Goal: Task Accomplishment & Management: Use online tool/utility

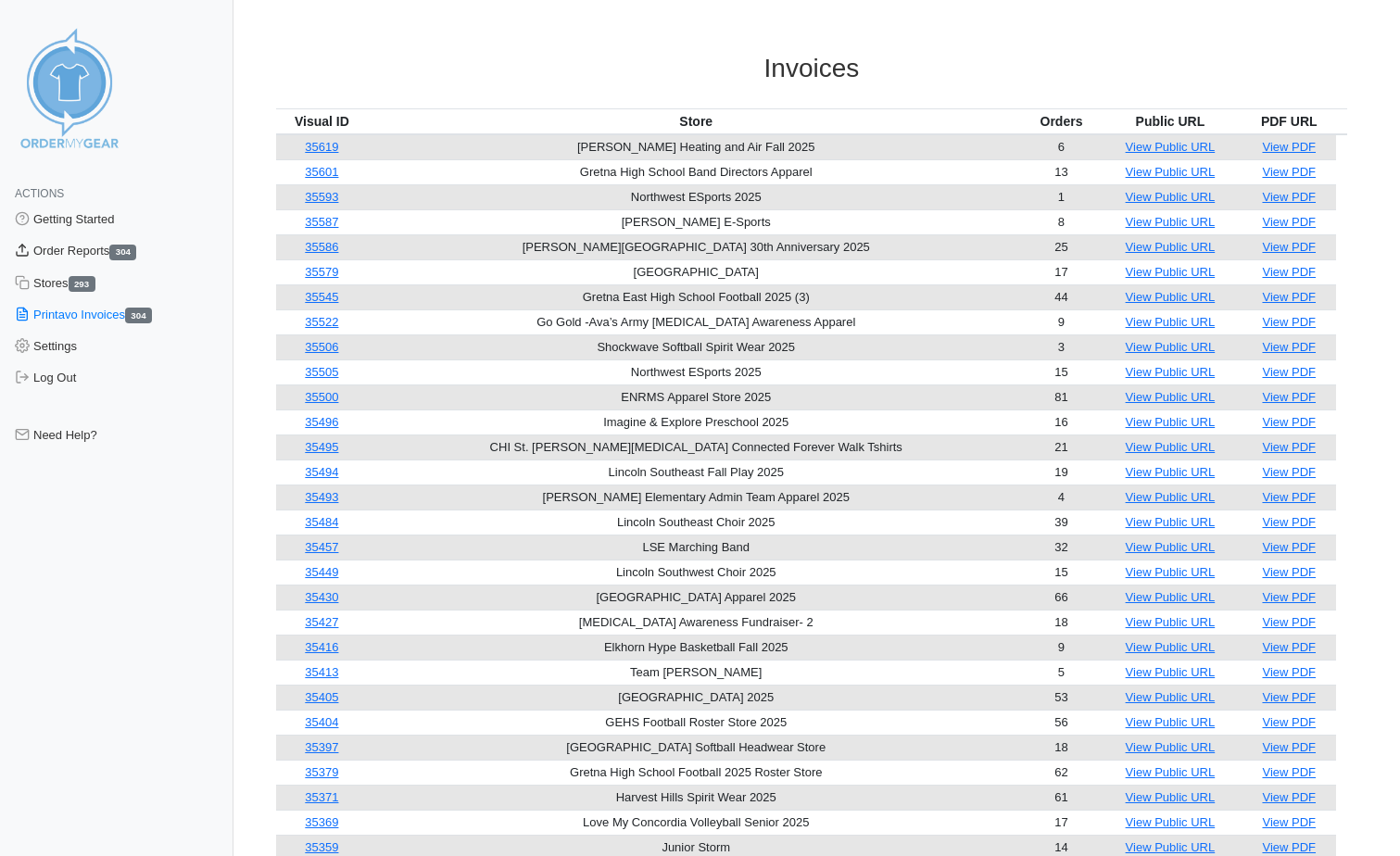
click at [72, 256] on link "Order Reports 304" at bounding box center [116, 251] width 233 height 32
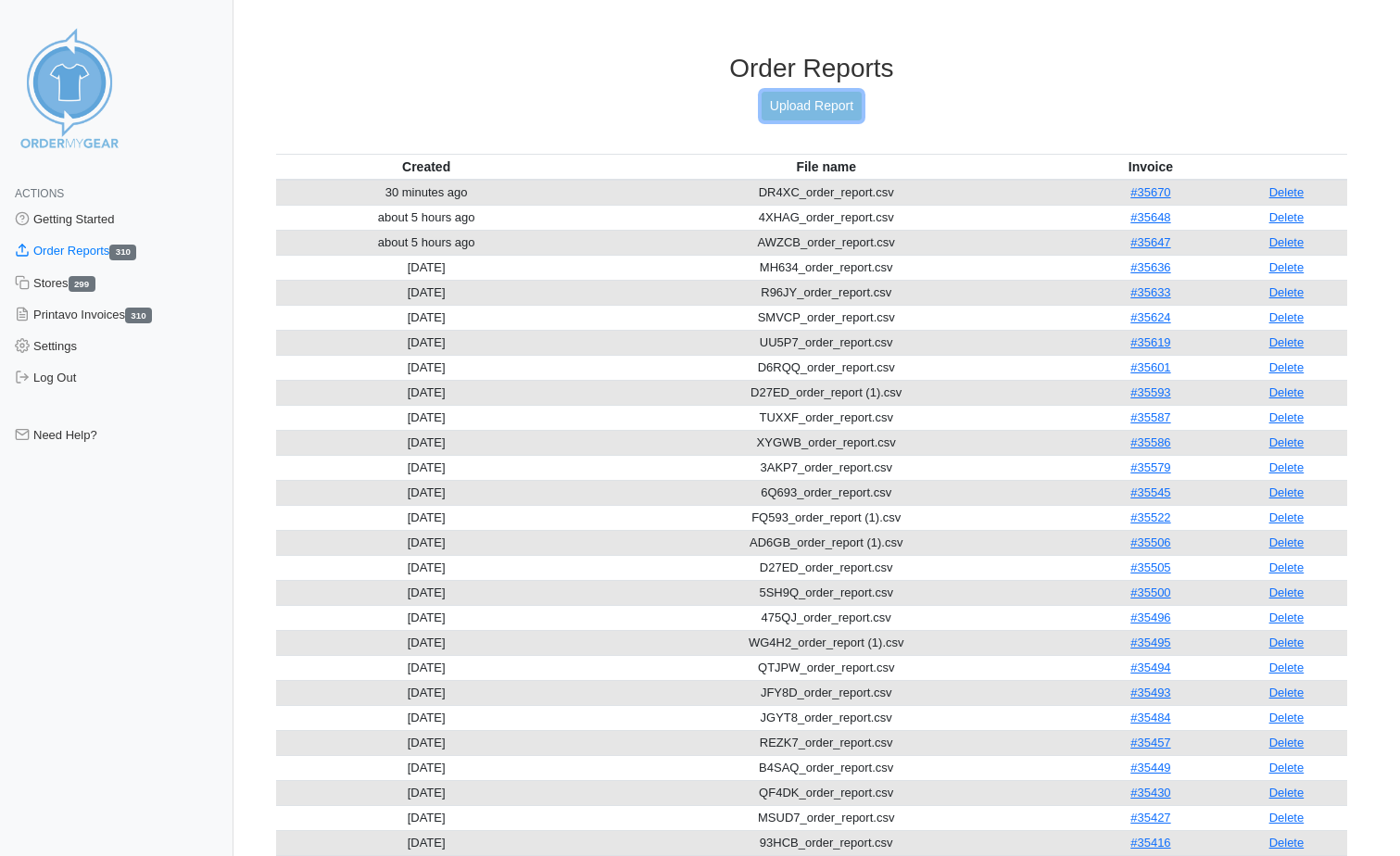
click at [839, 112] on link "Upload Report" at bounding box center [811, 106] width 100 height 29
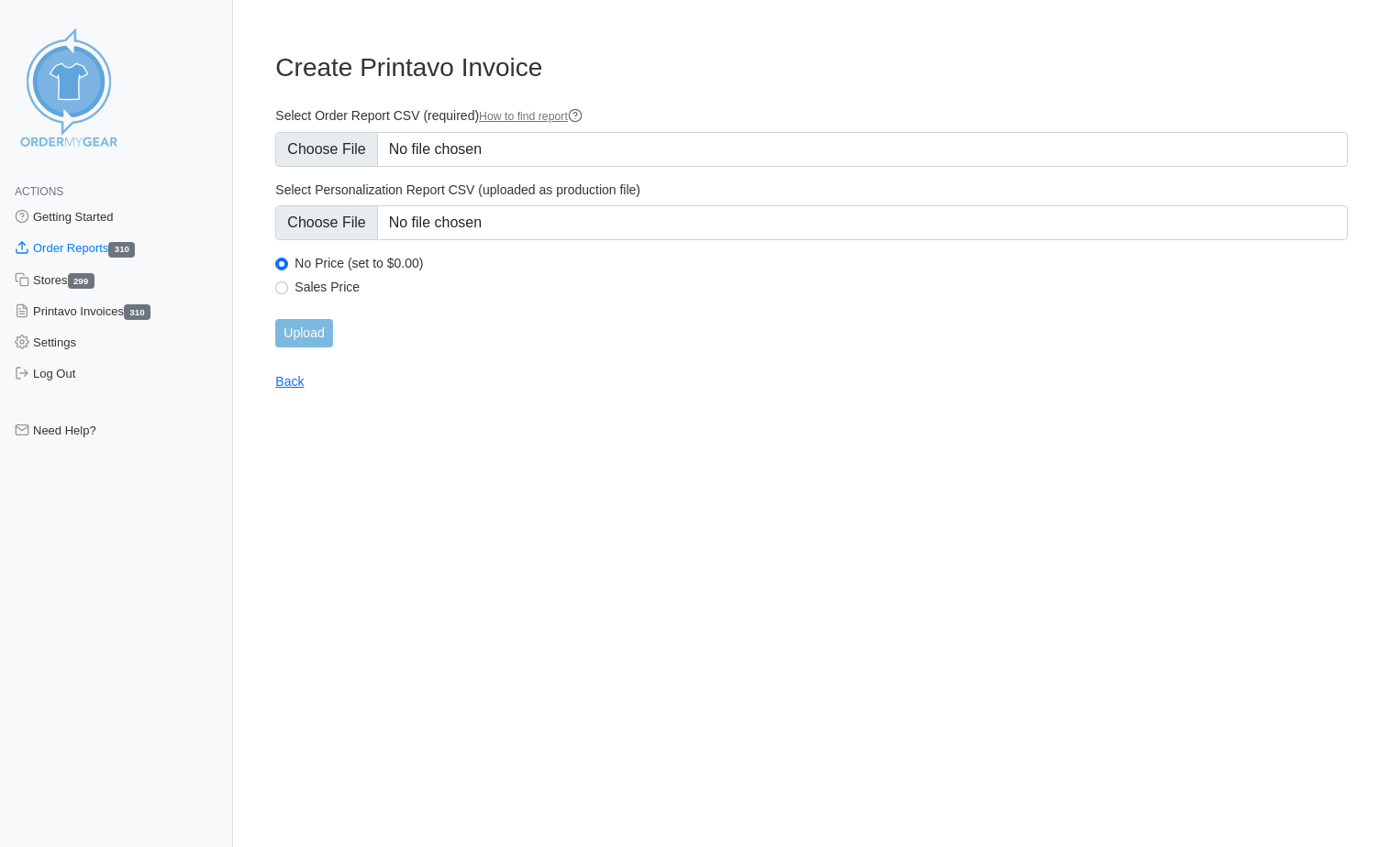
type input "C:\fakepath\XVCN4_order_report.csv"
click at [320, 337] on input "Upload" at bounding box center [303, 333] width 57 height 29
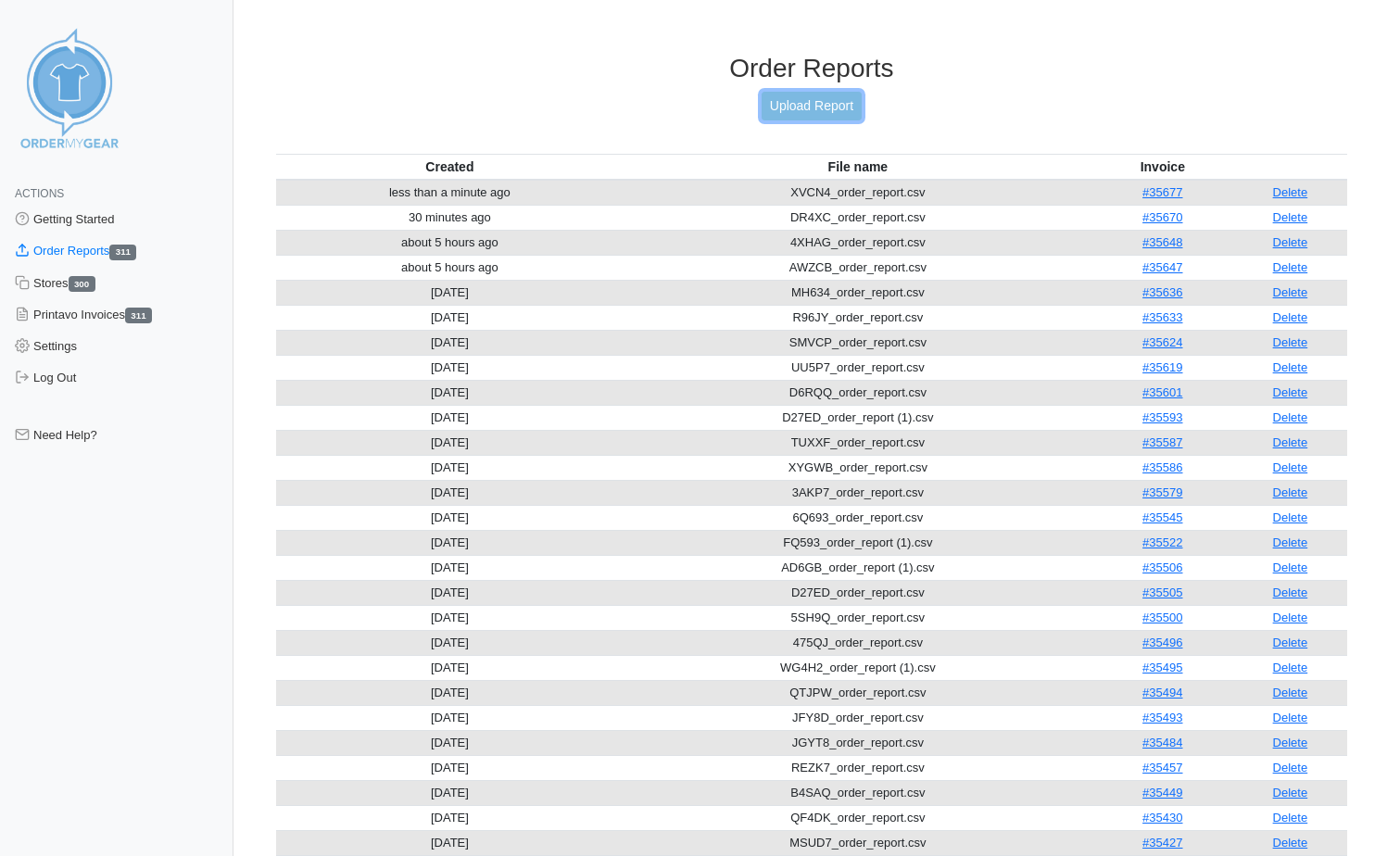
click at [799, 102] on link "Upload Report" at bounding box center [811, 106] width 100 height 29
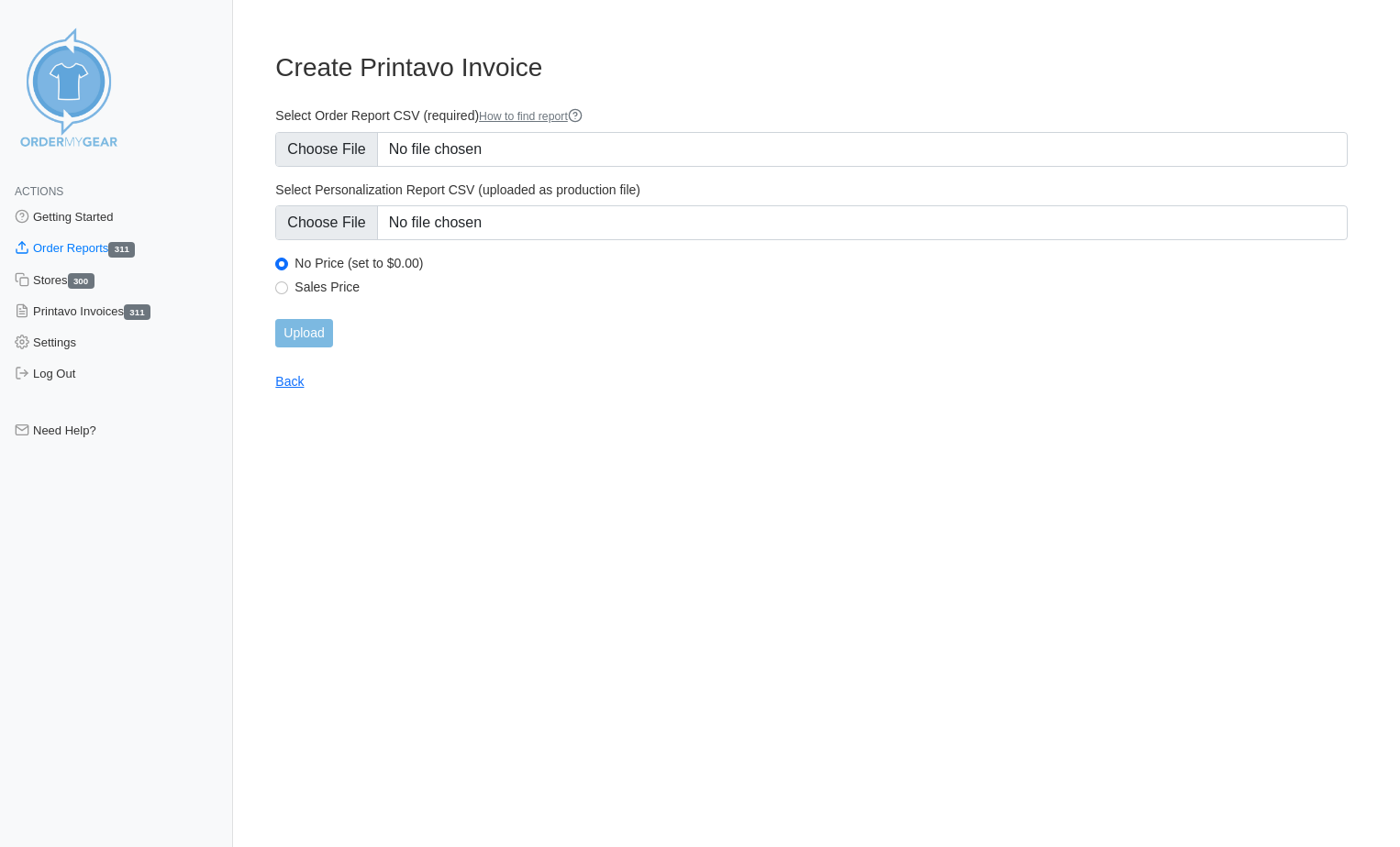
type input "C:\fakepath\7PQ3X_order_report (2).csv"
click at [321, 334] on input "Upload" at bounding box center [303, 333] width 57 height 29
